Goal: Task Accomplishment & Management: Use online tool/utility

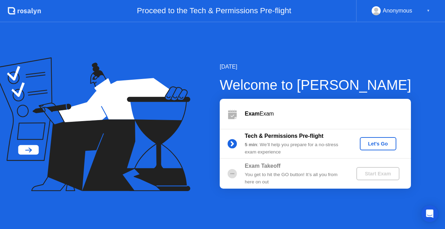
click at [372, 146] on div "Let's Go" at bounding box center [378, 144] width 31 height 6
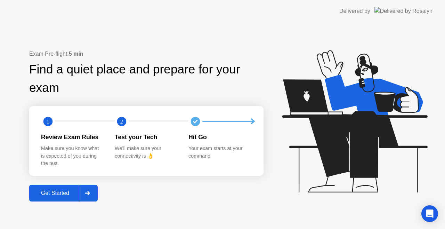
click at [41, 192] on div "Get Started" at bounding box center [55, 193] width 48 height 6
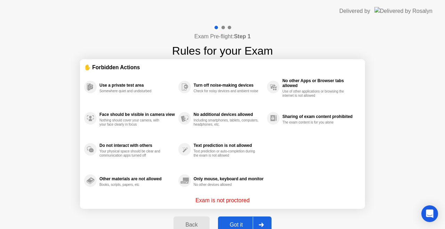
click at [241, 218] on button "Got it" at bounding box center [245, 224] width 54 height 17
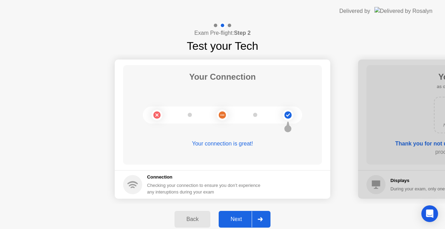
click at [233, 216] on div "Next" at bounding box center [236, 219] width 31 height 6
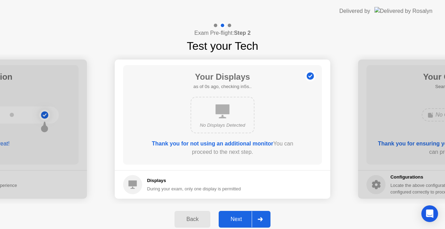
click at [233, 216] on div "Next" at bounding box center [236, 219] width 31 height 6
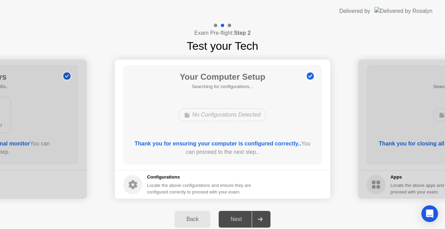
click at [233, 216] on div "Next" at bounding box center [236, 219] width 31 height 6
click at [188, 218] on div "Back" at bounding box center [193, 219] width 32 height 6
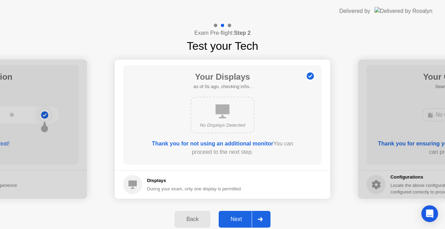
click at [236, 221] on div "Next" at bounding box center [236, 219] width 31 height 6
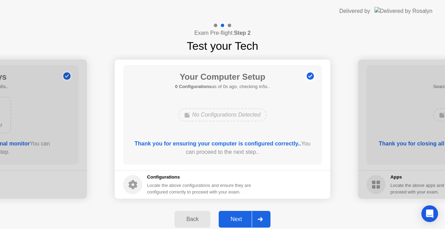
click at [236, 221] on div "Next" at bounding box center [236, 219] width 31 height 6
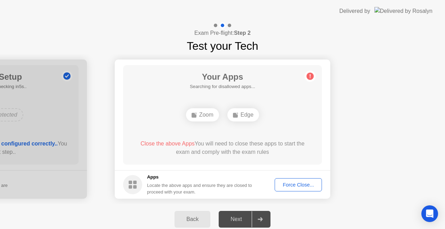
click at [284, 188] on div "Force Close..." at bounding box center [298, 185] width 42 height 6
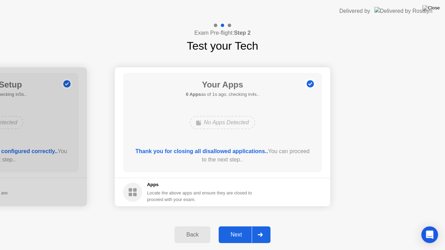
click at [239, 229] on button "Next" at bounding box center [245, 235] width 52 height 17
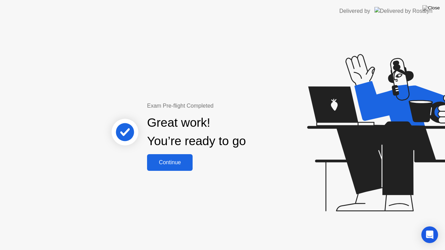
click at [173, 164] on div "Continue" at bounding box center [169, 163] width 41 height 6
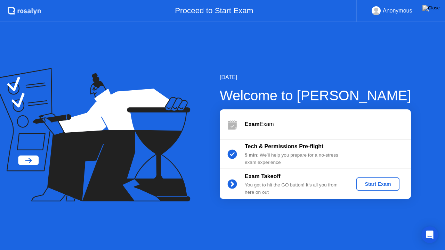
click at [363, 184] on div "Start Exam" at bounding box center [377, 185] width 37 height 6
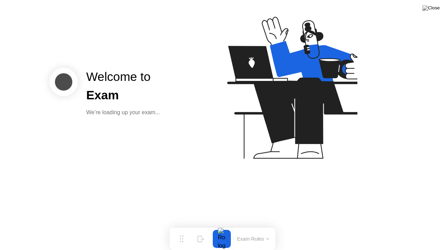
click at [254, 229] on button "Exam Rules" at bounding box center [253, 239] width 37 height 6
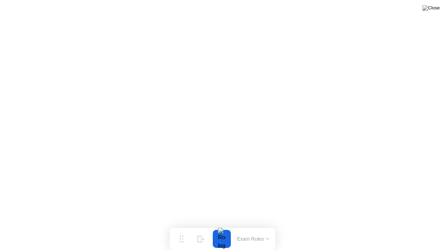
click at [220, 229] on div at bounding box center [222, 239] width 15 height 18
click at [258, 229] on button "Exam Rules" at bounding box center [253, 239] width 37 height 6
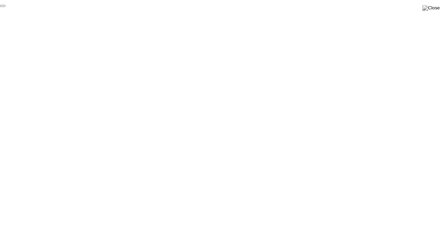
click div "End Proctoring Session"
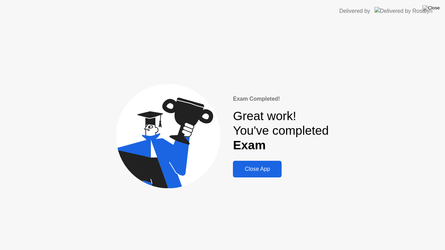
click at [249, 167] on div "Close App" at bounding box center [257, 169] width 45 height 6
